Goal: Register for event/course

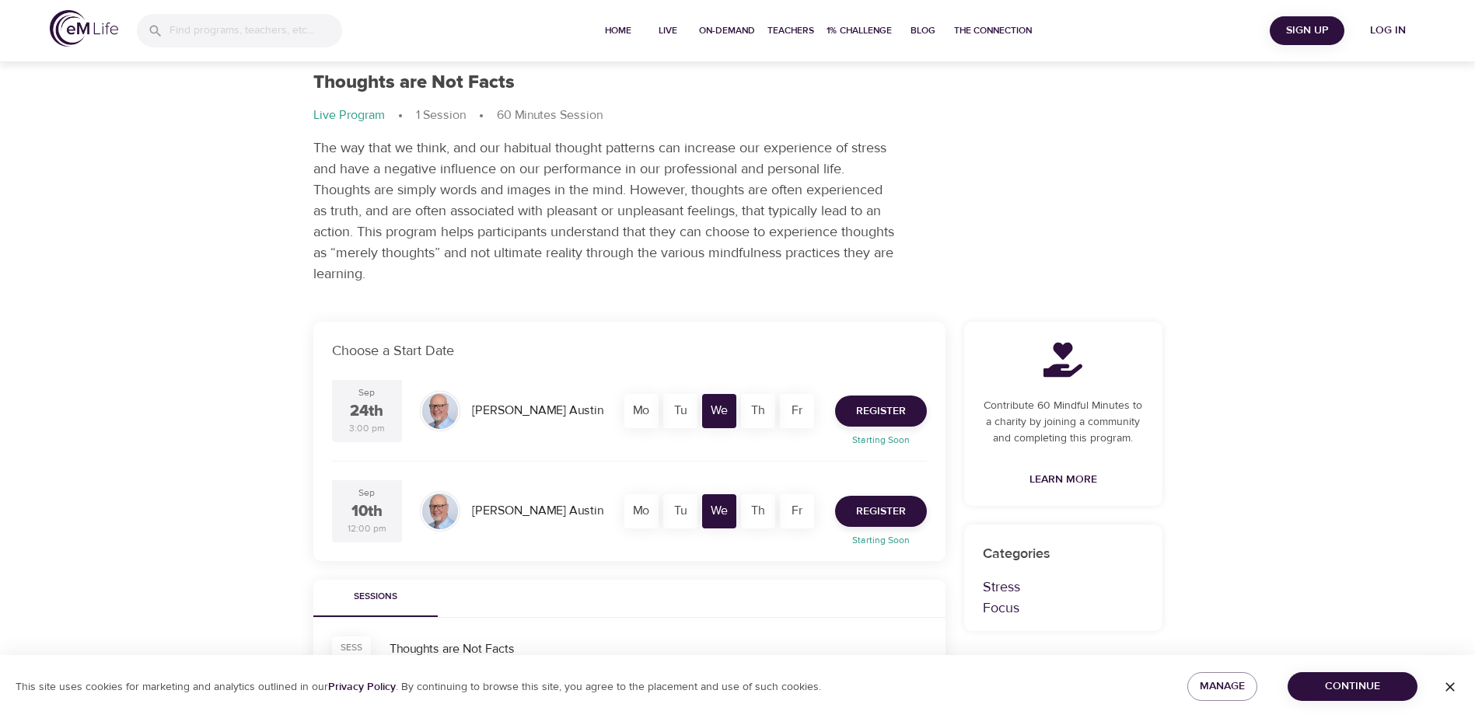
scroll to position [78, 0]
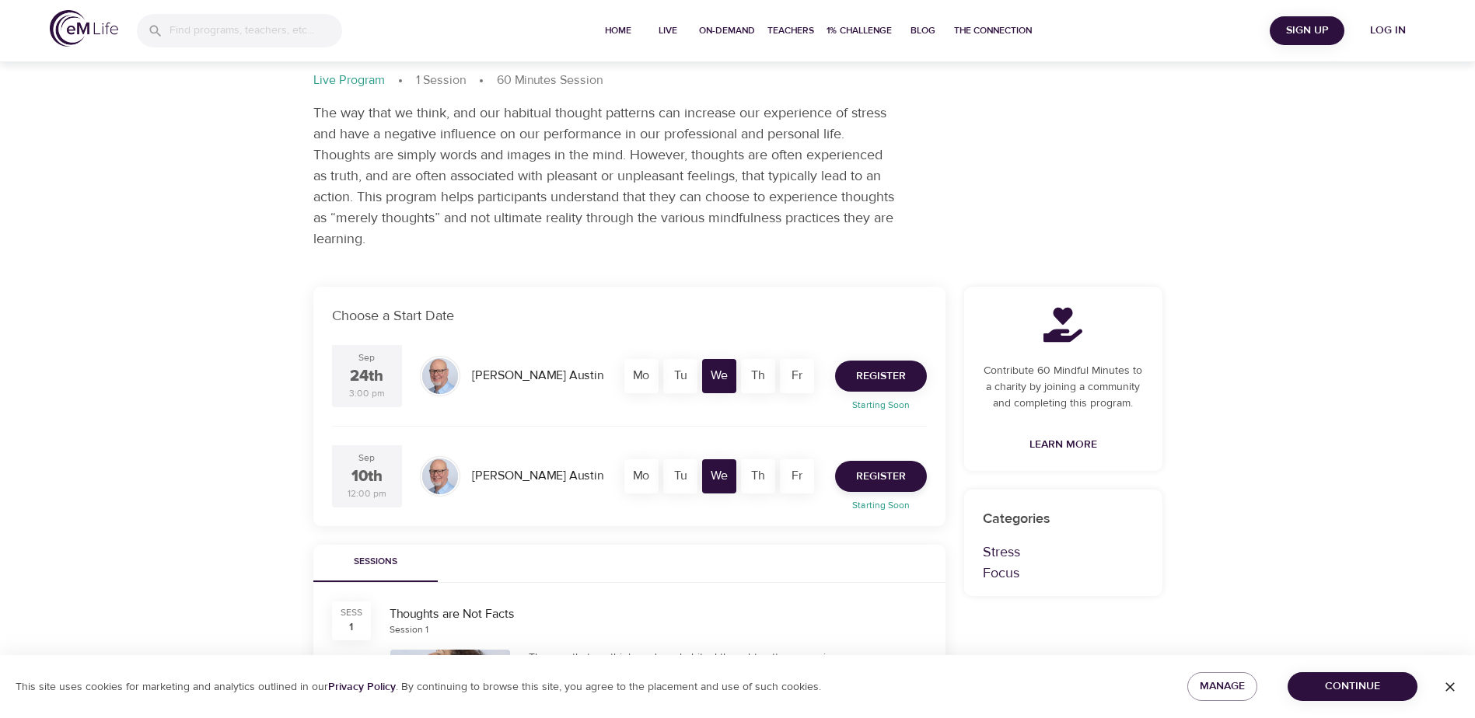
click at [888, 386] on span "Register" at bounding box center [881, 376] width 50 height 19
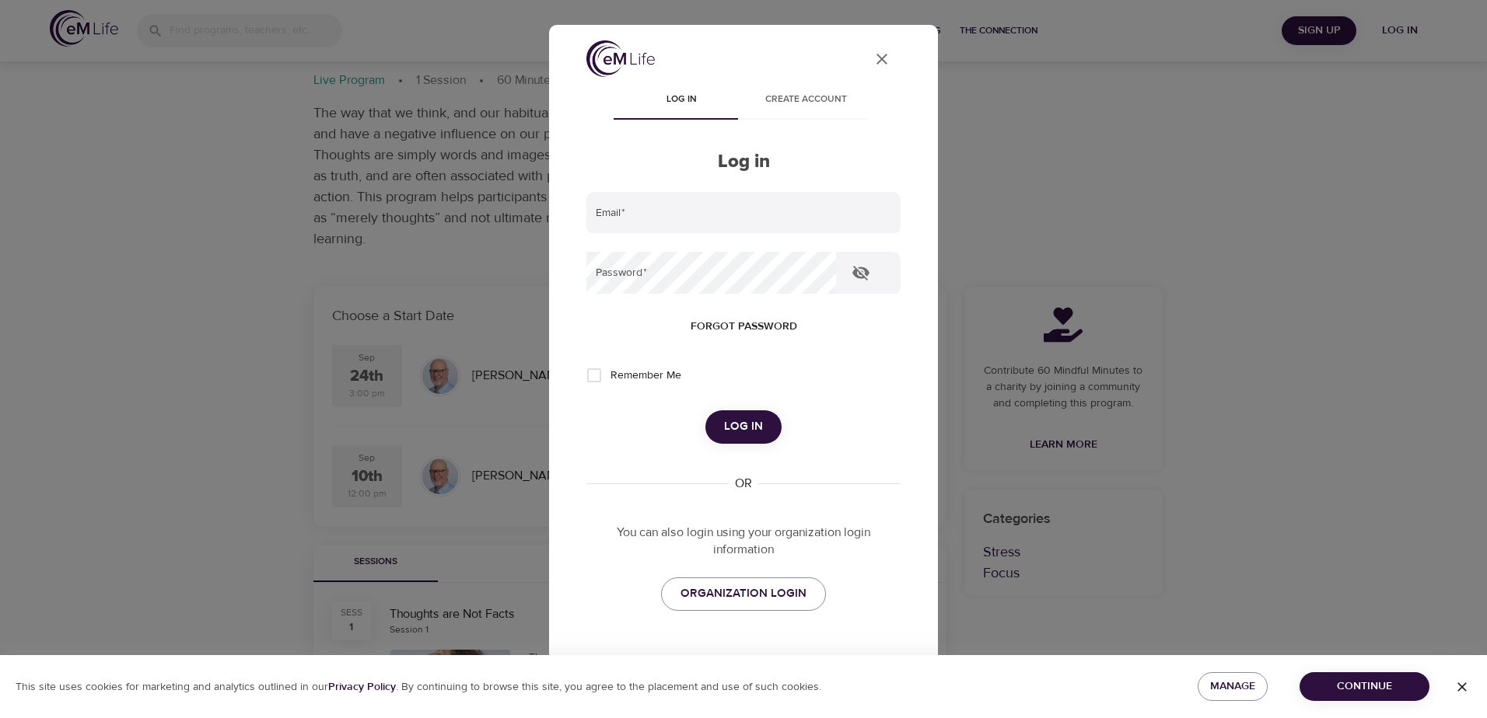
type input "stevenvp24@yahoo.com"
click at [879, 275] on button "button" at bounding box center [860, 272] width 37 height 37
click at [604, 381] on input "Remember Me" at bounding box center [594, 375] width 33 height 33
checkbox input "true"
click at [729, 437] on span "Log in" at bounding box center [743, 427] width 39 height 20
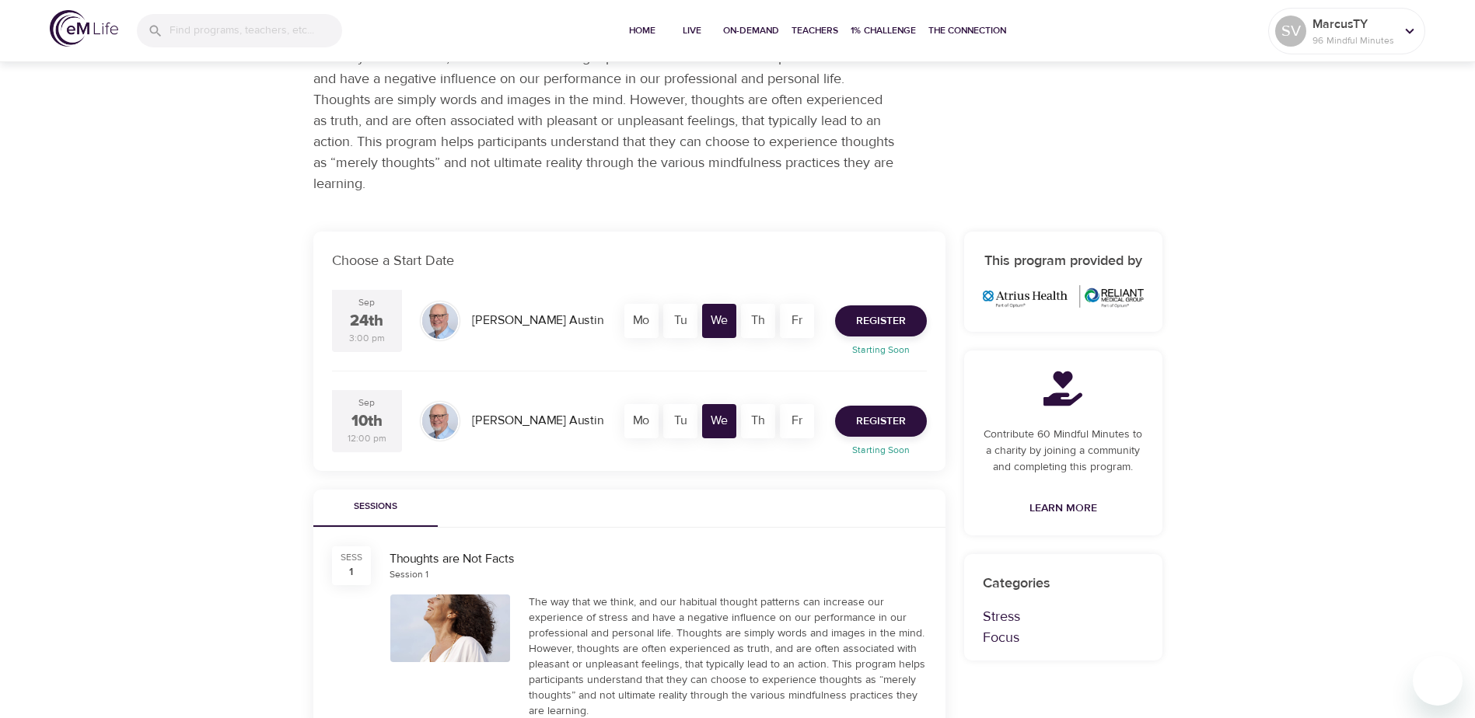
scroll to position [156, 0]
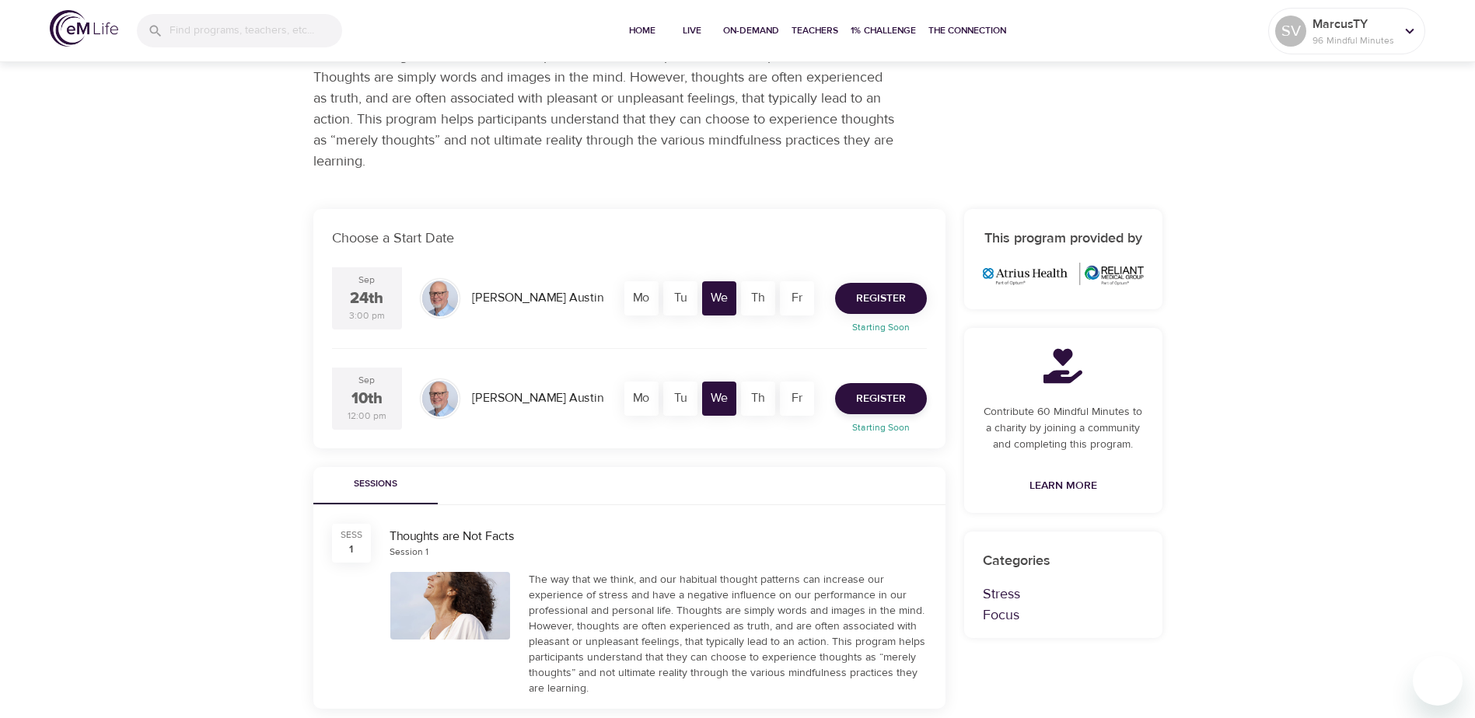
click at [882, 309] on span "Register" at bounding box center [881, 298] width 50 height 19
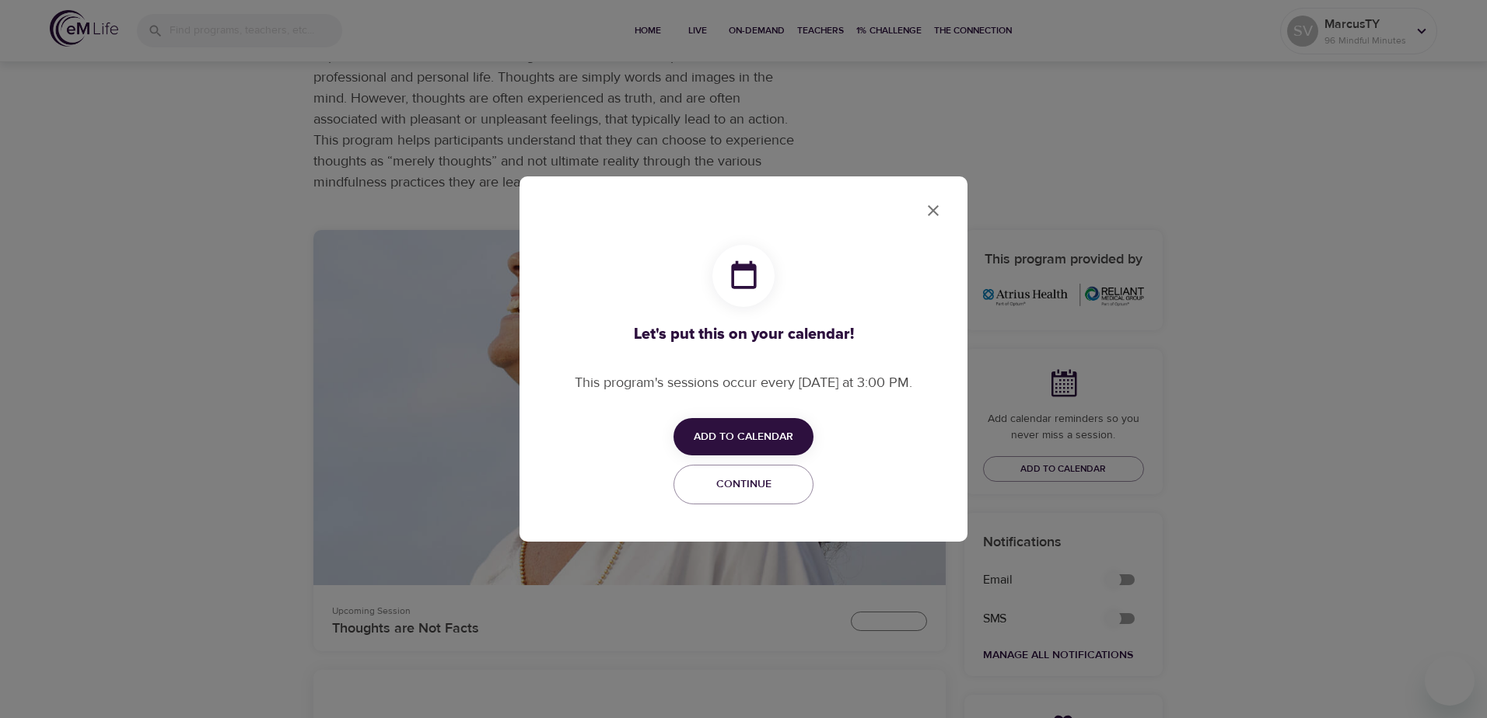
checkbox input "true"
click at [777, 433] on span "Add to Calendar" at bounding box center [744, 437] width 100 height 19
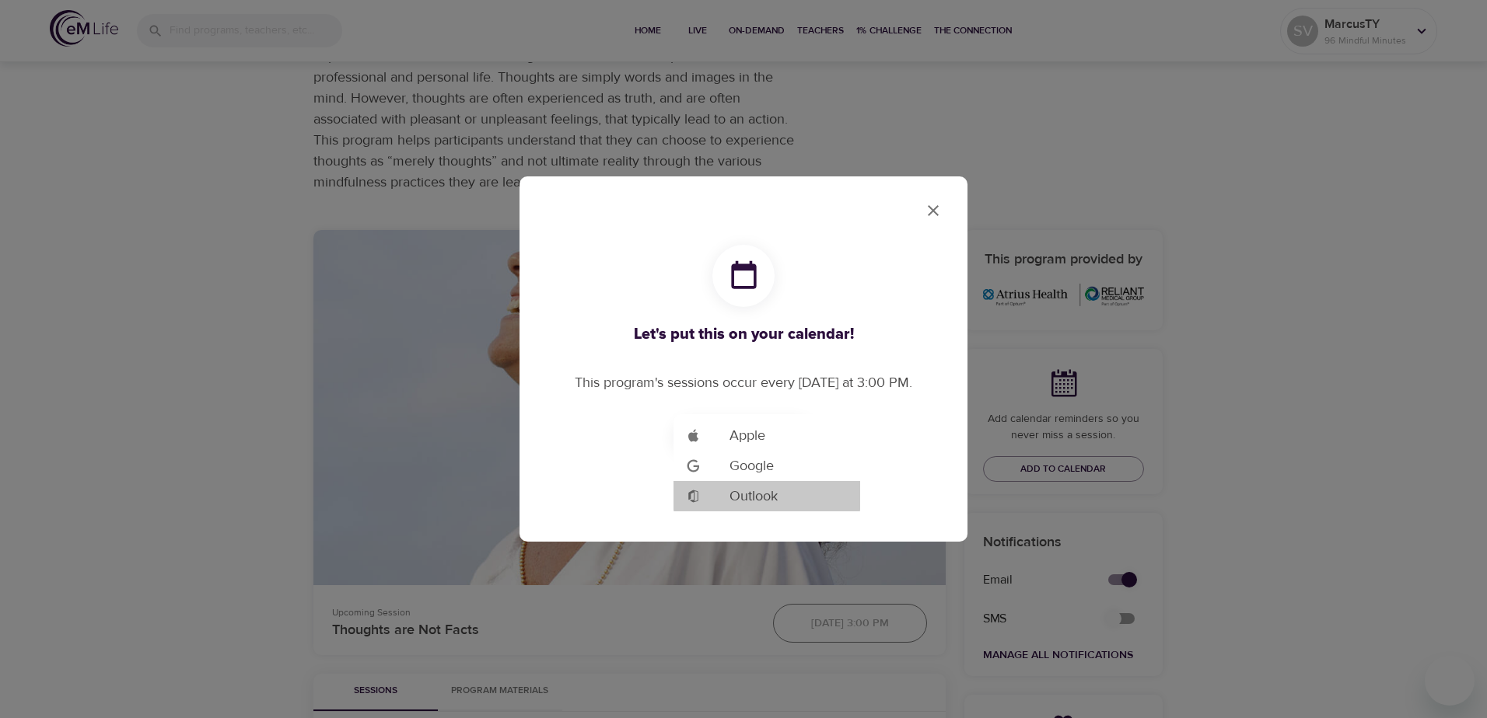
click at [772, 495] on span "Outlook" at bounding box center [753, 496] width 48 height 21
click at [751, 502] on span "Outlook" at bounding box center [753, 496] width 48 height 21
click at [925, 215] on div at bounding box center [743, 359] width 1487 height 718
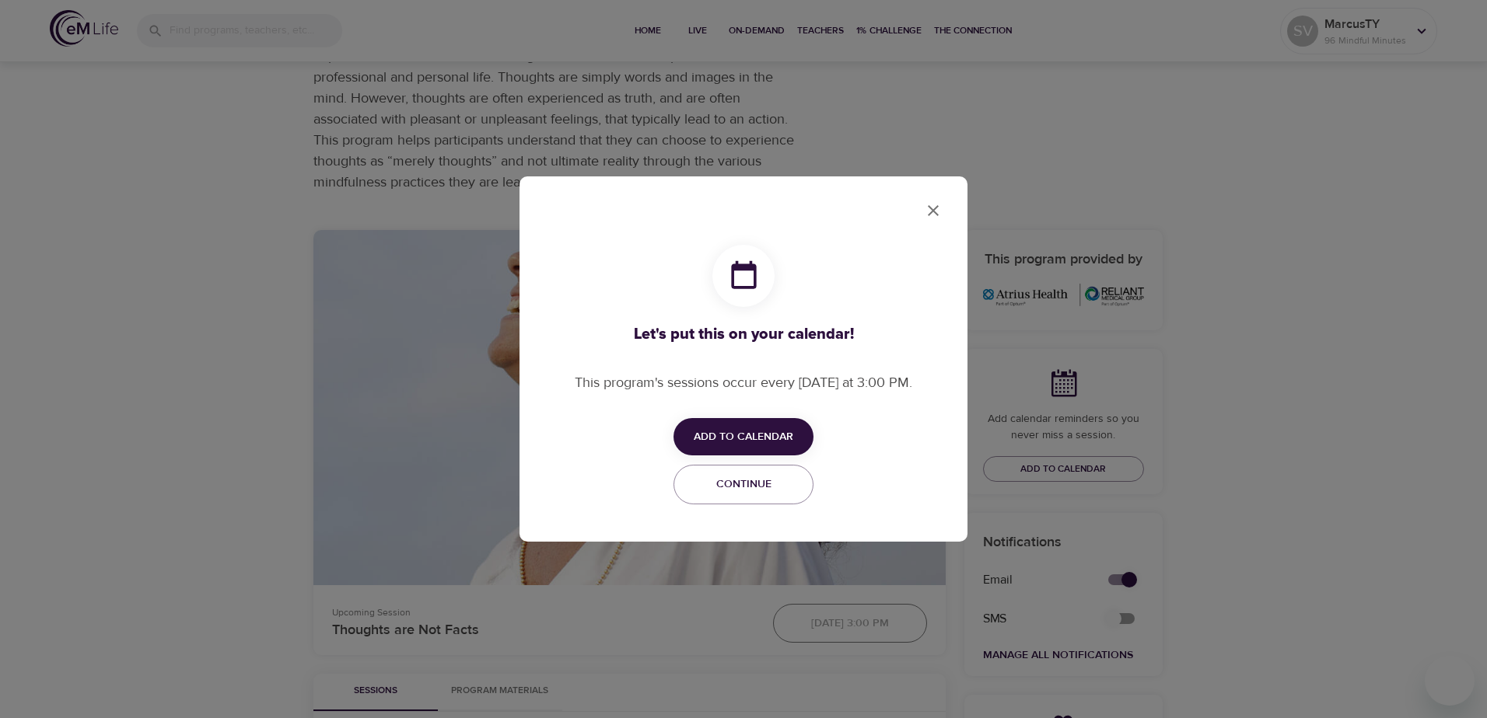
click at [924, 217] on icon "close" at bounding box center [933, 210] width 19 height 19
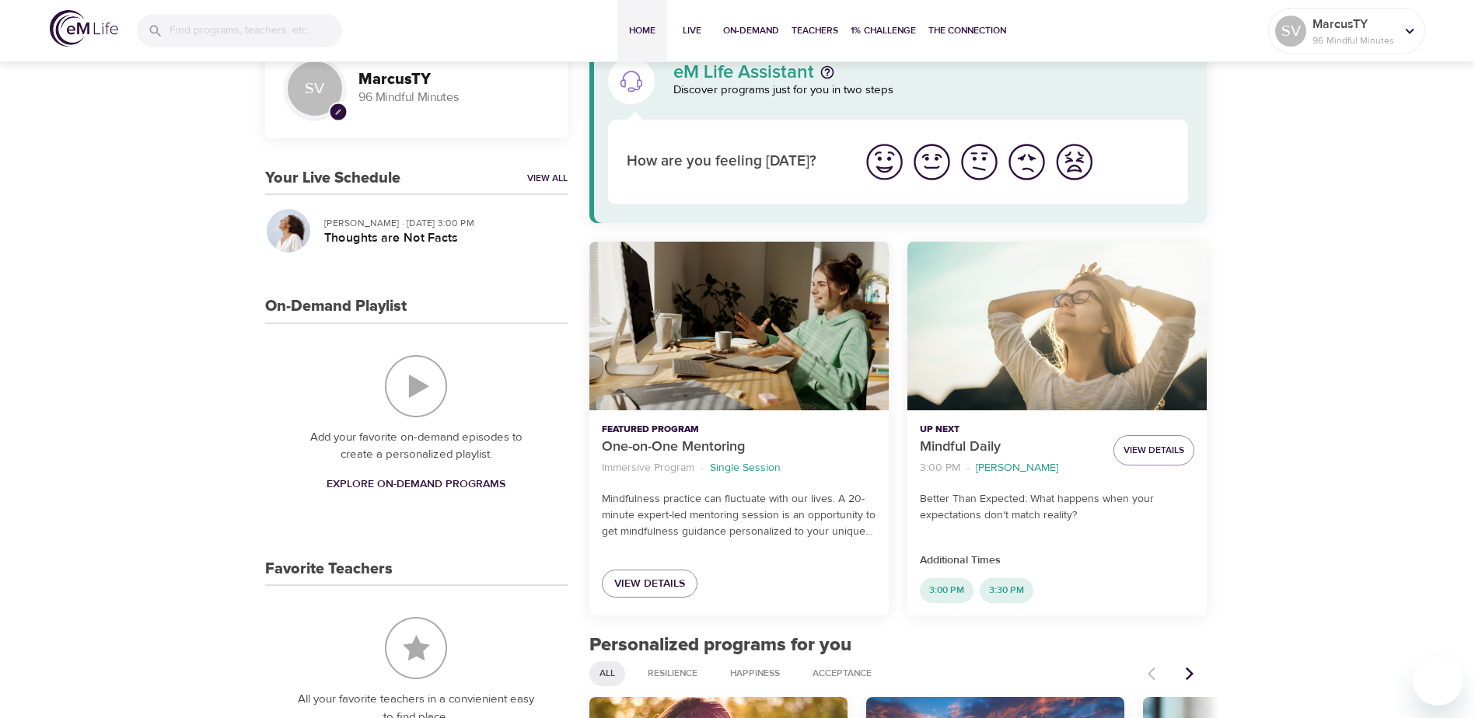
scroll to position [78, 0]
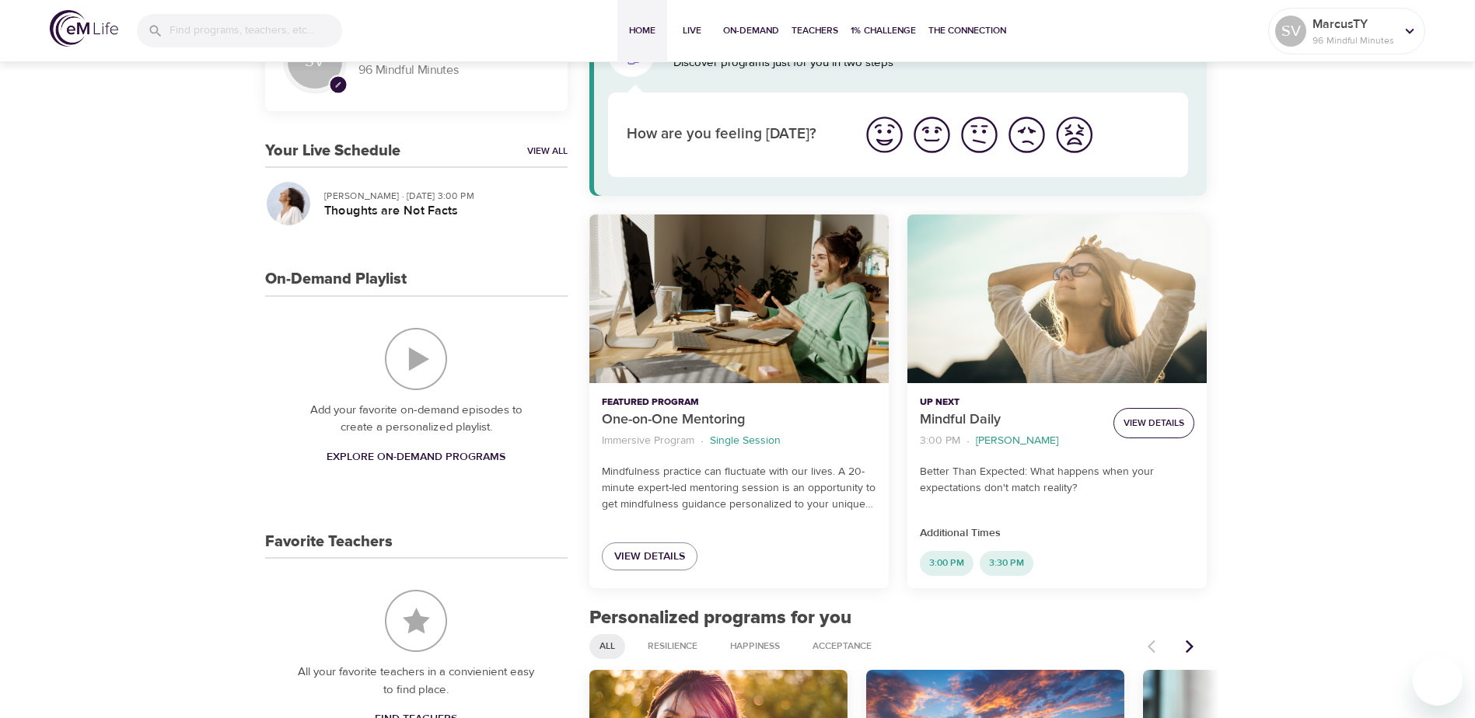
click at [1151, 421] on span "View Details" at bounding box center [1154, 423] width 61 height 16
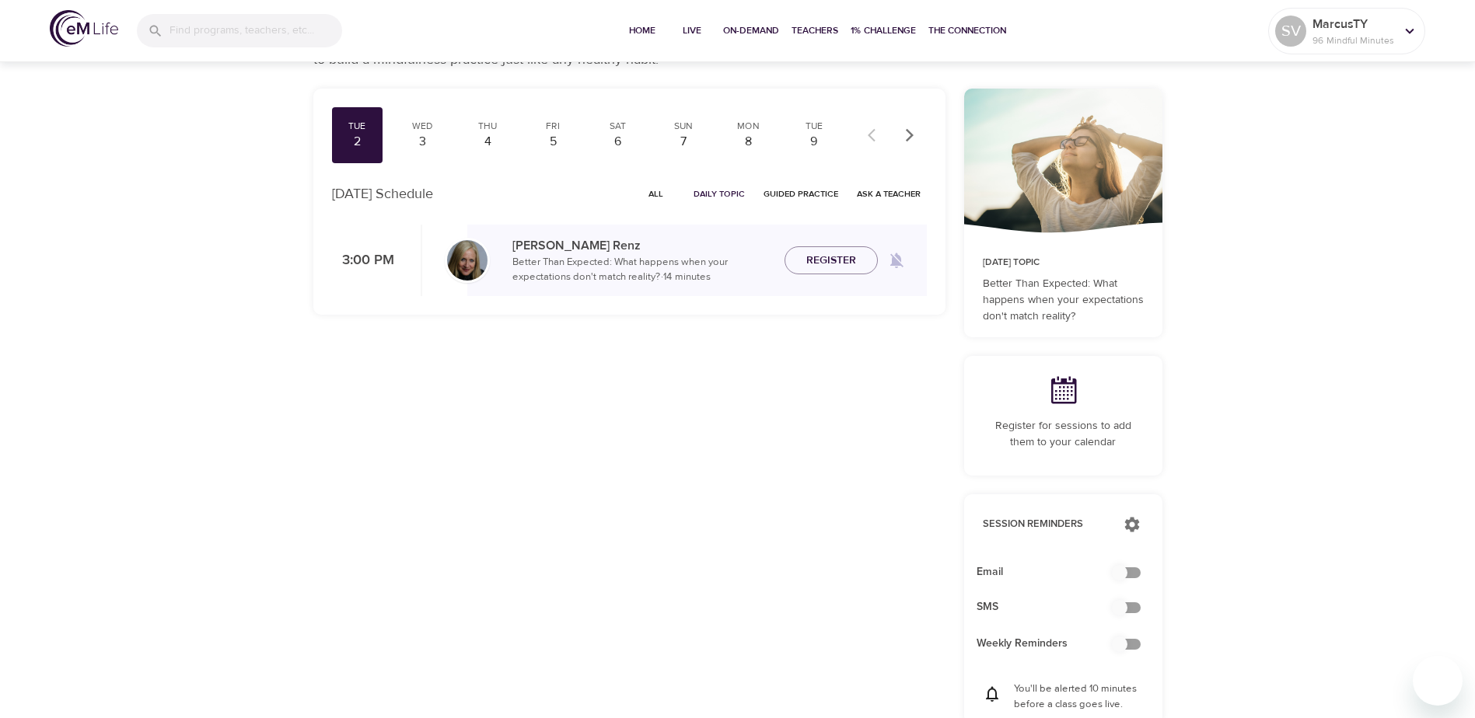
click at [660, 201] on span "All" at bounding box center [656, 194] width 37 height 15
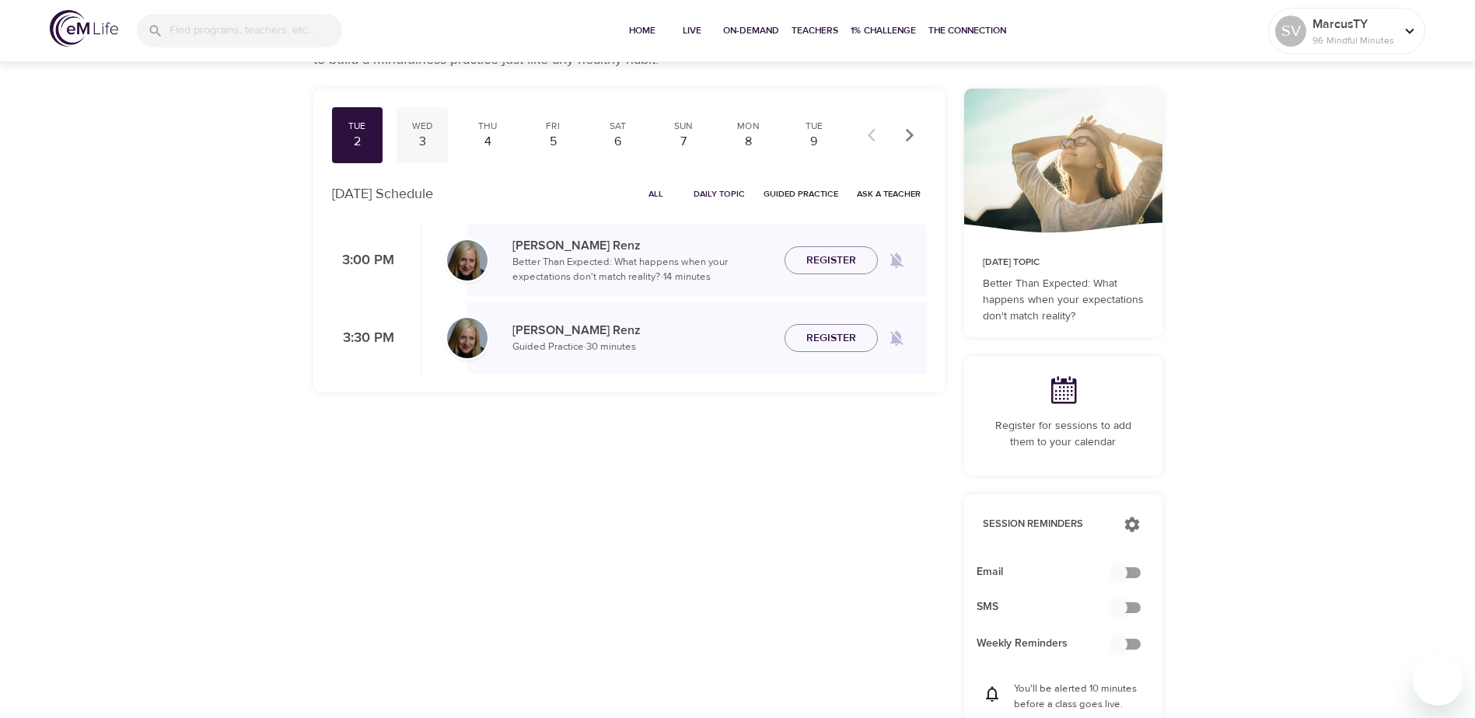
click at [424, 151] on div "3" at bounding box center [422, 142] width 39 height 18
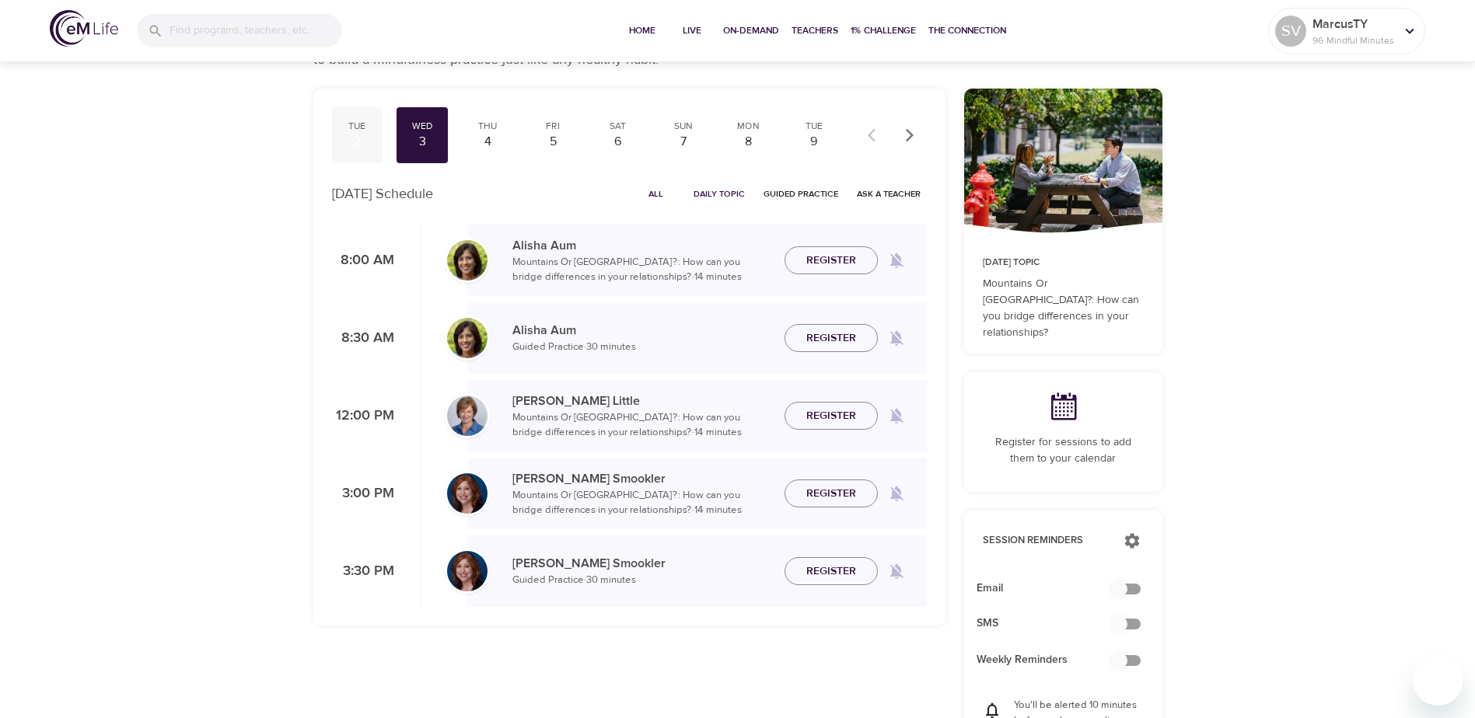
click at [360, 151] on div "2" at bounding box center [357, 142] width 39 height 18
